Goal: Task Accomplishment & Management: Manage account settings

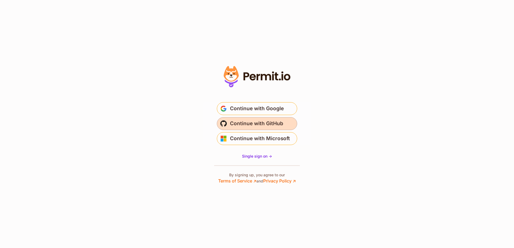
click at [245, 124] on span "Continue with GitHub" at bounding box center [256, 123] width 53 height 9
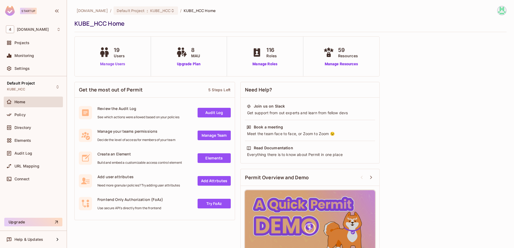
click at [116, 62] on link "Manage Users" at bounding box center [113, 64] width 30 height 6
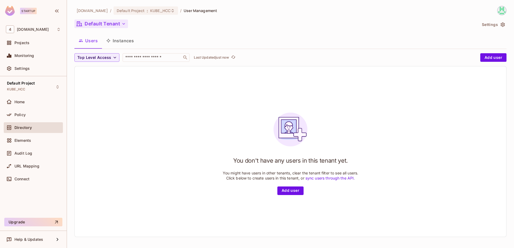
click at [115, 27] on button "Default Tenant" at bounding box center [101, 24] width 54 height 9
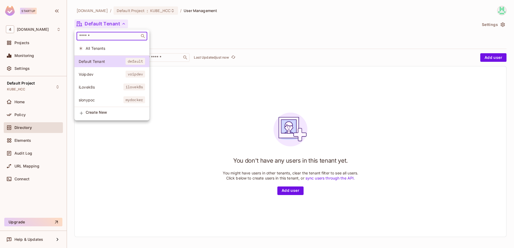
click at [105, 37] on input "text" at bounding box center [108, 35] width 60 height 5
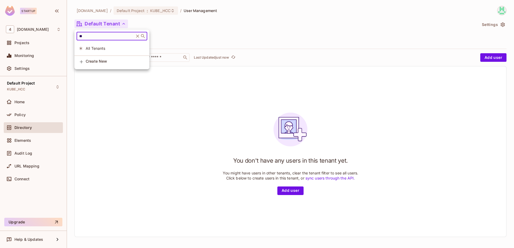
type input "*"
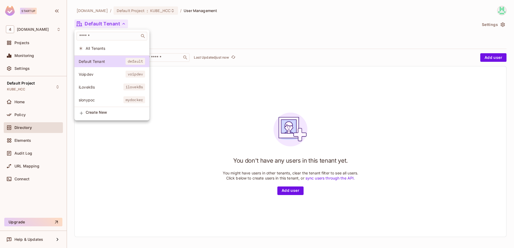
click at [186, 37] on div at bounding box center [257, 124] width 514 height 248
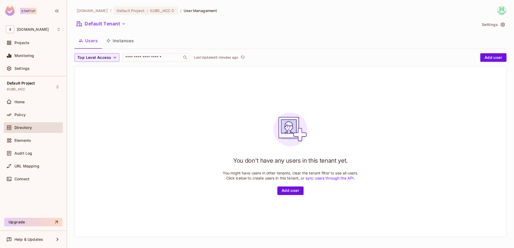
click at [117, 40] on button "Instances" at bounding box center [120, 40] width 36 height 13
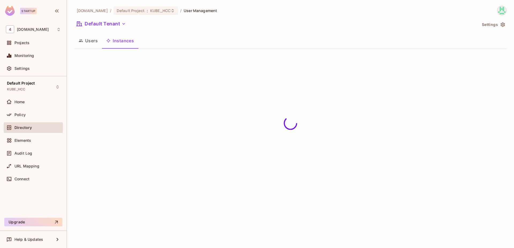
click at [89, 40] on button "Users" at bounding box center [88, 40] width 28 height 13
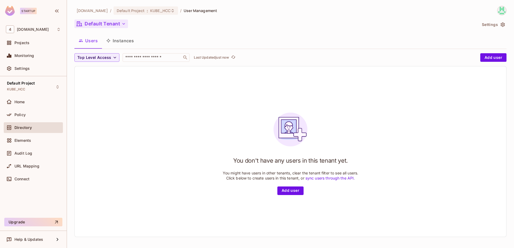
click at [102, 26] on button "Default Tenant" at bounding box center [101, 24] width 54 height 9
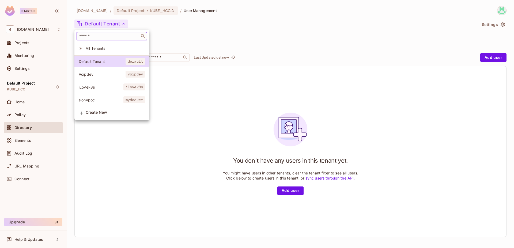
click at [85, 38] on input "text" at bounding box center [108, 35] width 60 height 5
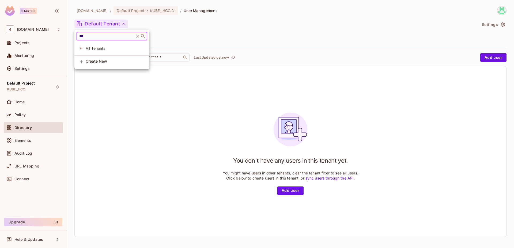
type input "***"
click at [164, 11] on div at bounding box center [257, 124] width 514 height 248
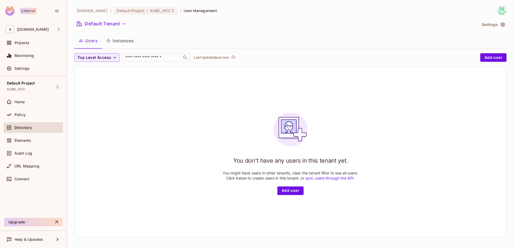
click at [170, 10] on icon at bounding box center [172, 11] width 4 height 4
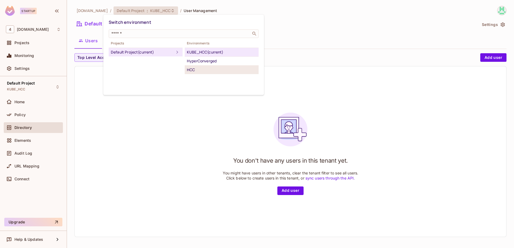
click at [195, 71] on div "HCC" at bounding box center [222, 70] width 70 height 6
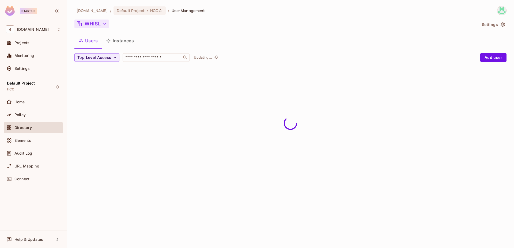
click at [108, 26] on button "WHISL" at bounding box center [91, 24] width 35 height 9
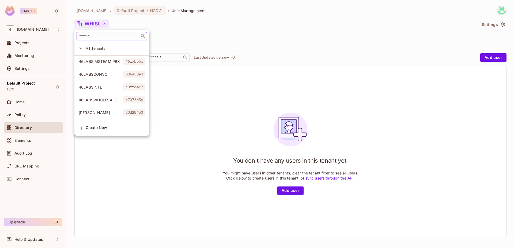
click at [96, 35] on input "text" at bounding box center [108, 35] width 60 height 5
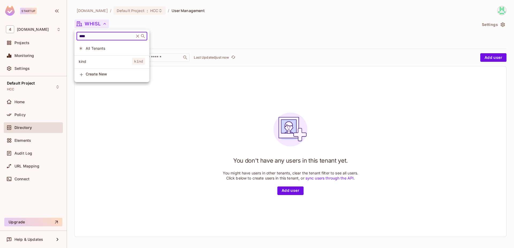
type input "****"
click at [87, 63] on span "kind" at bounding box center [105, 61] width 53 height 5
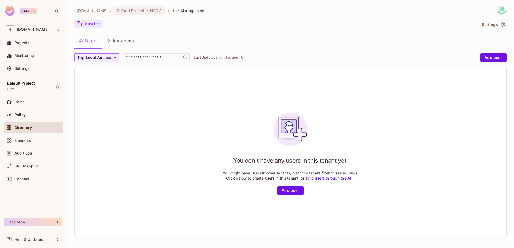
click at [94, 23] on button "kind" at bounding box center [88, 24] width 29 height 9
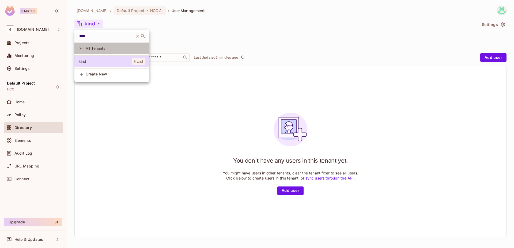
click at [92, 51] on span "All Tenants" at bounding box center [115, 48] width 59 height 5
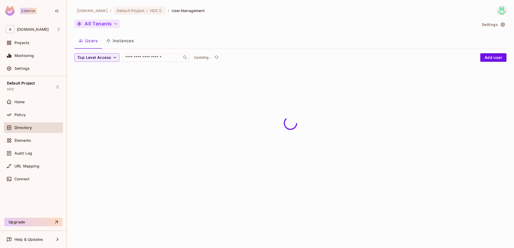
click at [89, 25] on button "All Tenants" at bounding box center [96, 24] width 45 height 9
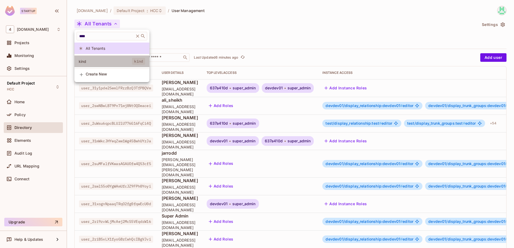
click at [89, 59] on span "kind" at bounding box center [105, 61] width 53 height 5
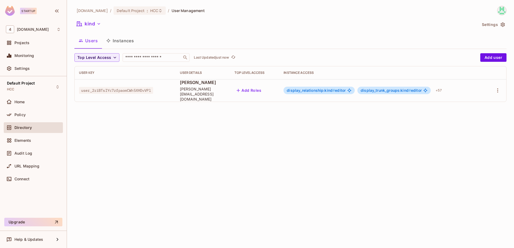
click at [128, 90] on span "user_2riBTsIYc7zfpaomCWh5XHDvVPl" at bounding box center [116, 90] width 74 height 7
